Goal: Find contact information: Find contact information

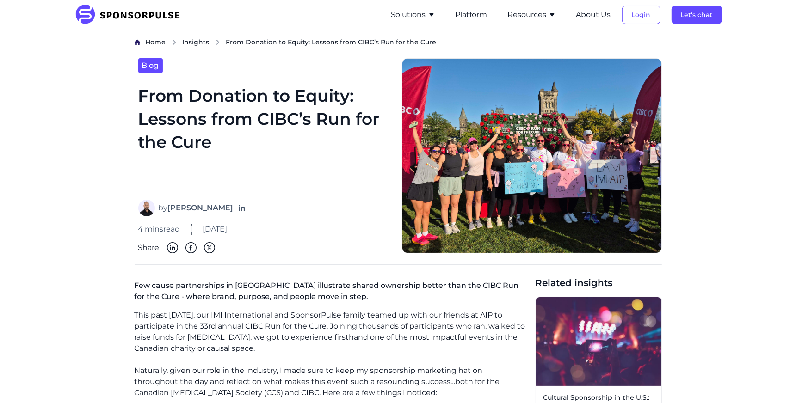
click at [187, 37] on link "Insights" at bounding box center [196, 42] width 27 height 10
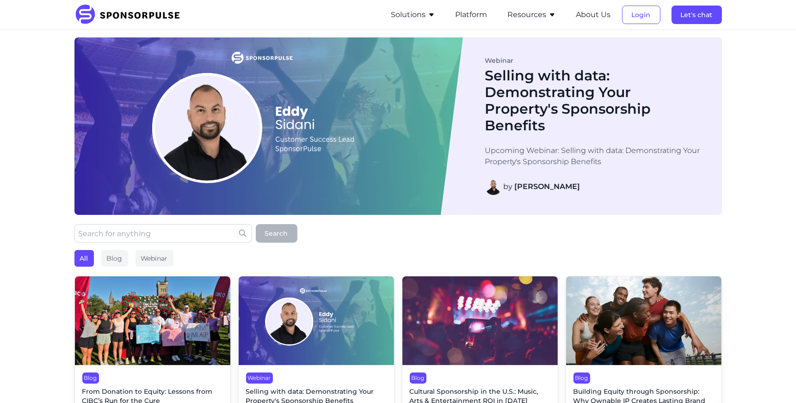
click at [423, 16] on button "Solutions" at bounding box center [413, 14] width 44 height 11
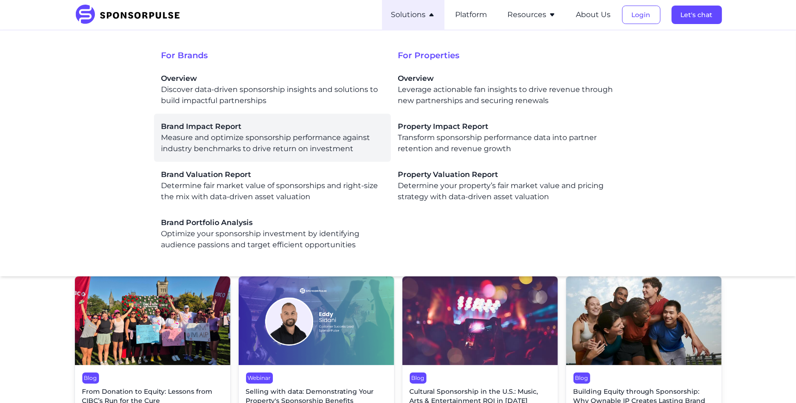
click at [200, 145] on div "Brand Impact Report Measure and optimize sponsorship performance against indust…" at bounding box center [272, 137] width 222 height 33
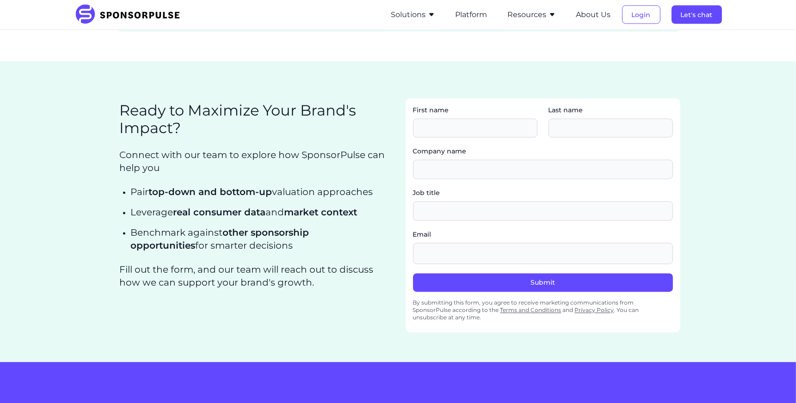
scroll to position [1491, 0]
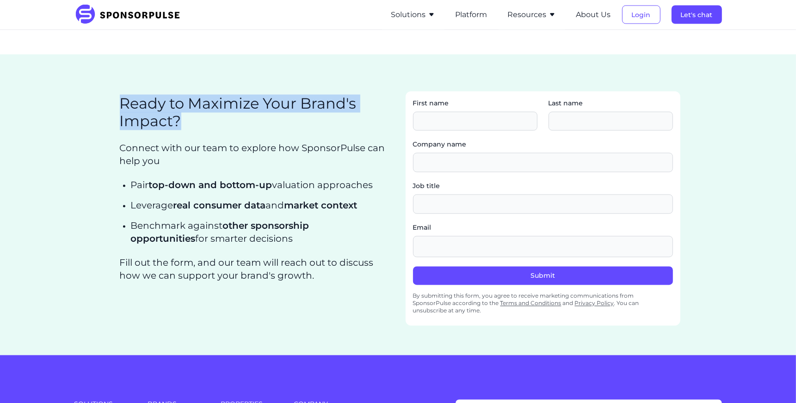
drag, startPoint x: 184, startPoint y: 115, endPoint x: 119, endPoint y: 99, distance: 67.2
click at [119, 99] on section "Ready to Maximize Your Brand's Impact? Connect with our team to explore how Spo…" at bounding box center [253, 209] width 275 height 234
copy h2 "Ready to Maximize Your Brand's Impact?"
click at [167, 288] on section "Ready to Maximize Your Brand's Impact? Connect with our team to explore how Spo…" at bounding box center [253, 209] width 275 height 234
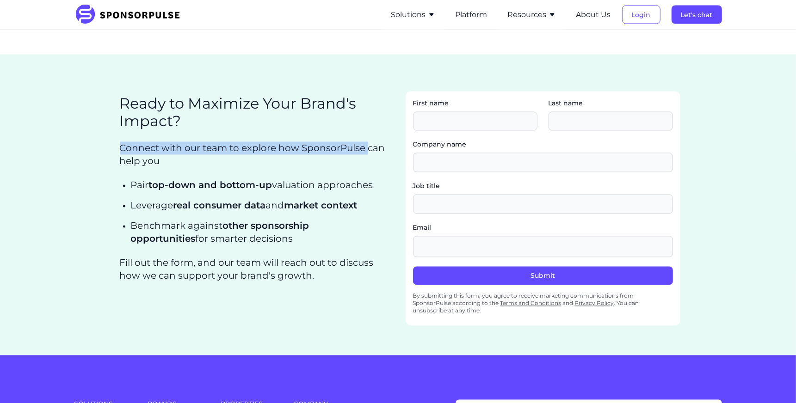
drag, startPoint x: 121, startPoint y: 145, endPoint x: 365, endPoint y: 143, distance: 244.2
click at [365, 144] on p "Connect with our team to explore how SponsorPulse can help you" at bounding box center [253, 155] width 267 height 26
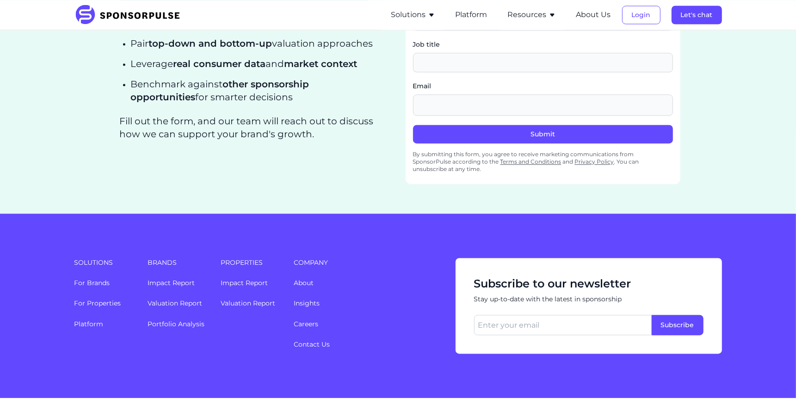
scroll to position [1679, 0]
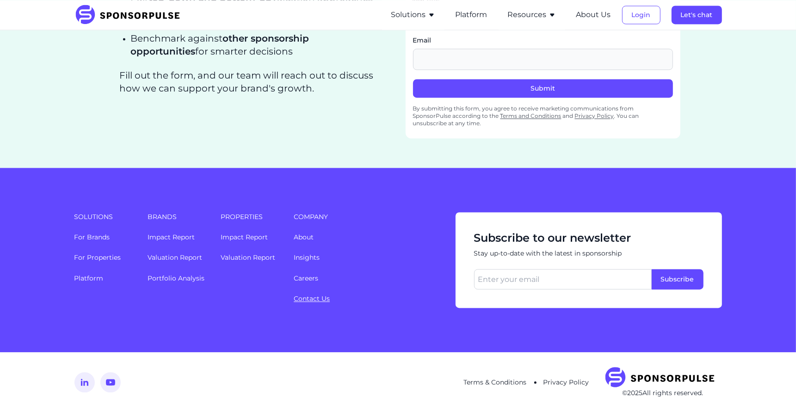
click at [308, 295] on link "Contact Us" at bounding box center [312, 299] width 36 height 8
